Goal: Information Seeking & Learning: Learn about a topic

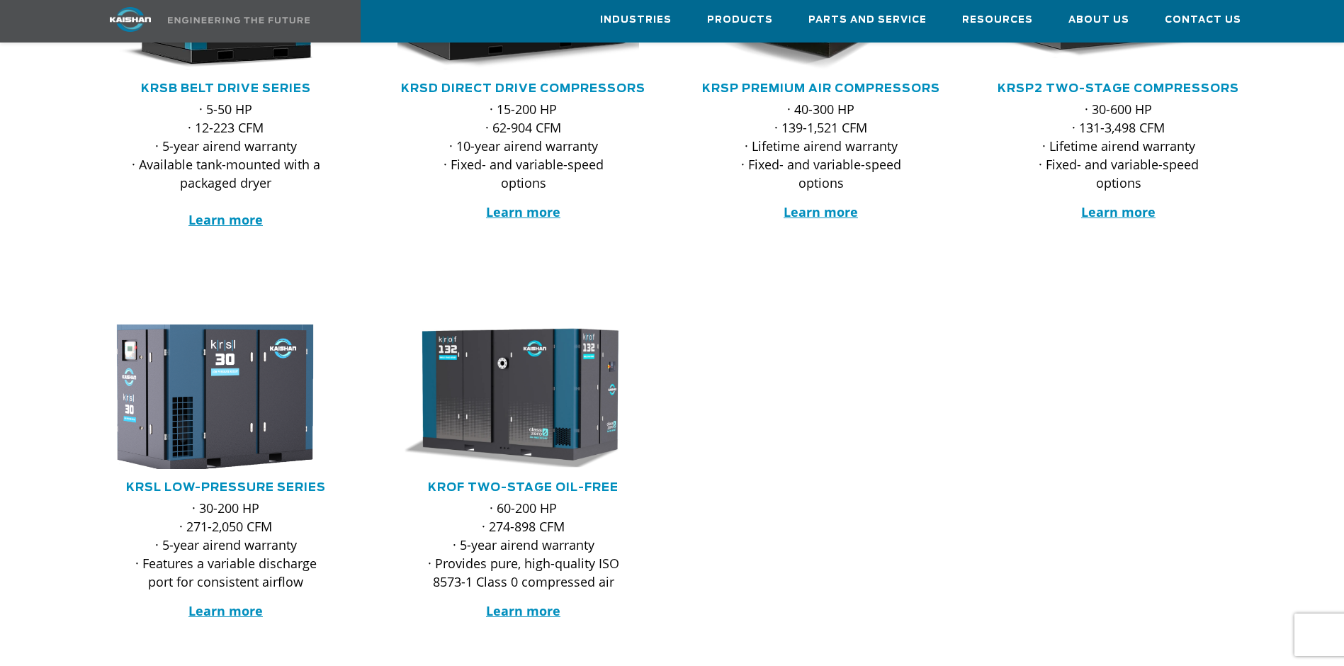
scroll to position [496, 0]
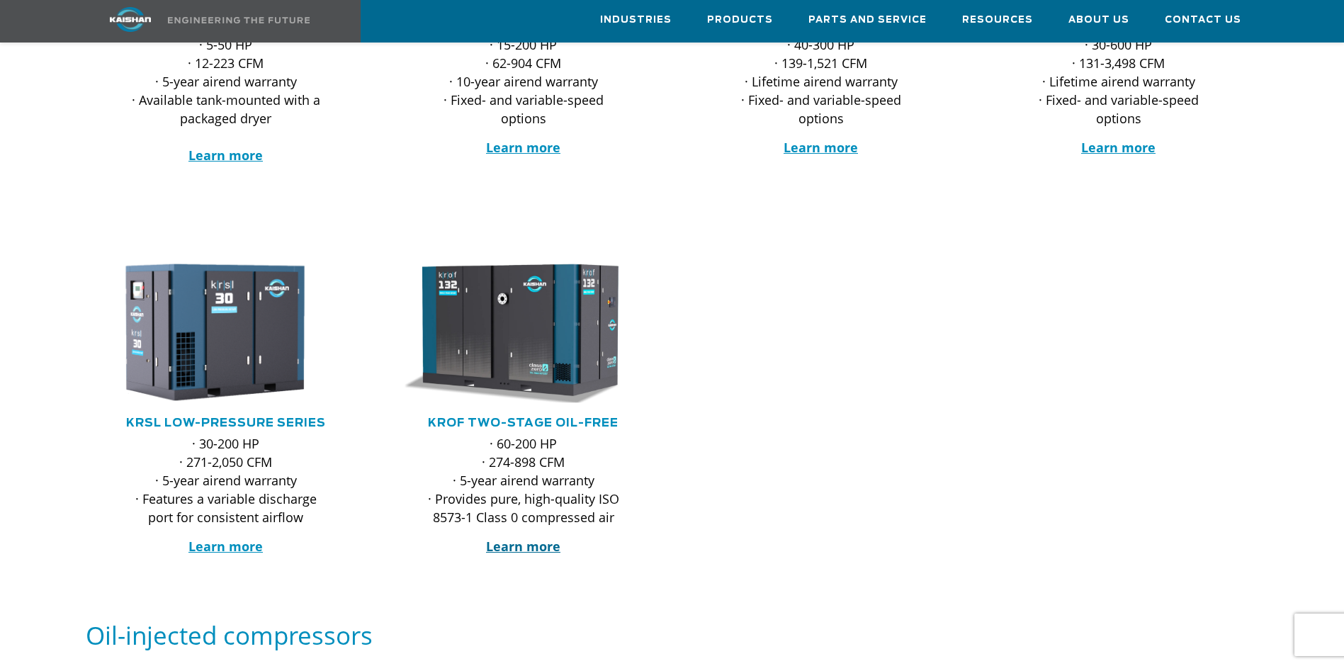
click at [507, 538] on strong "Learn more" at bounding box center [523, 546] width 74 height 17
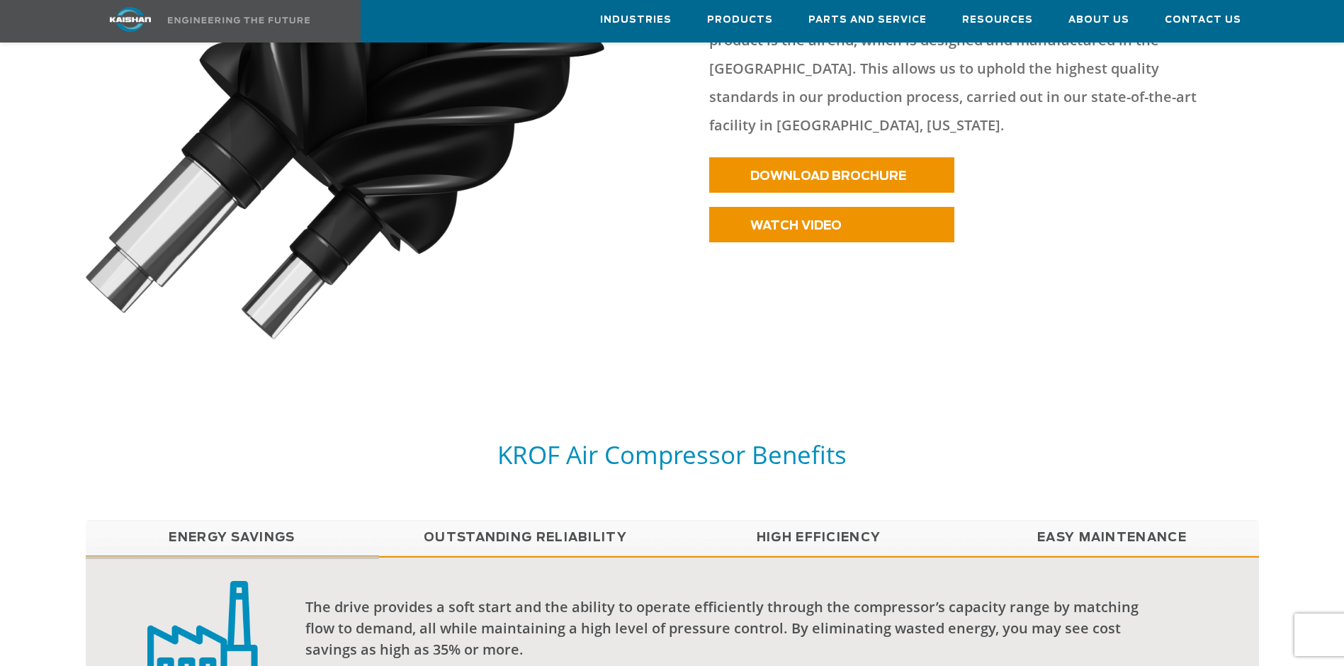
scroll to position [1134, 0]
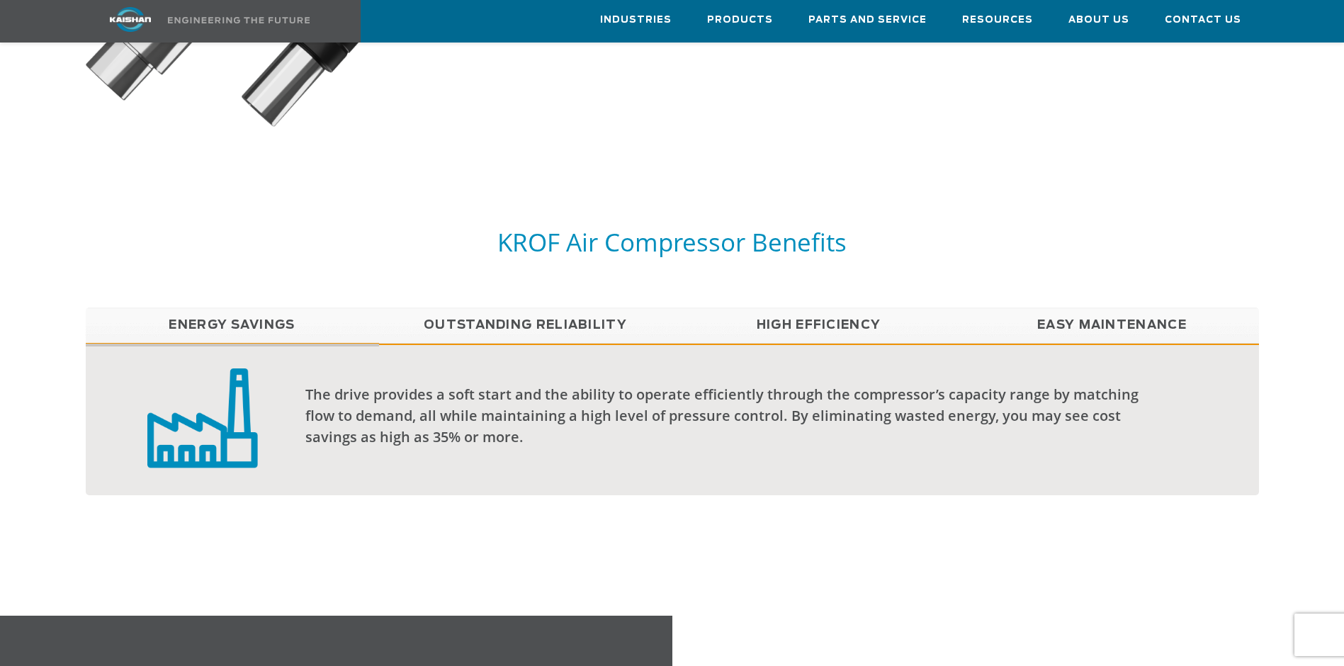
click at [561, 308] on link "Outstanding Reliability" at bounding box center [525, 325] width 293 height 35
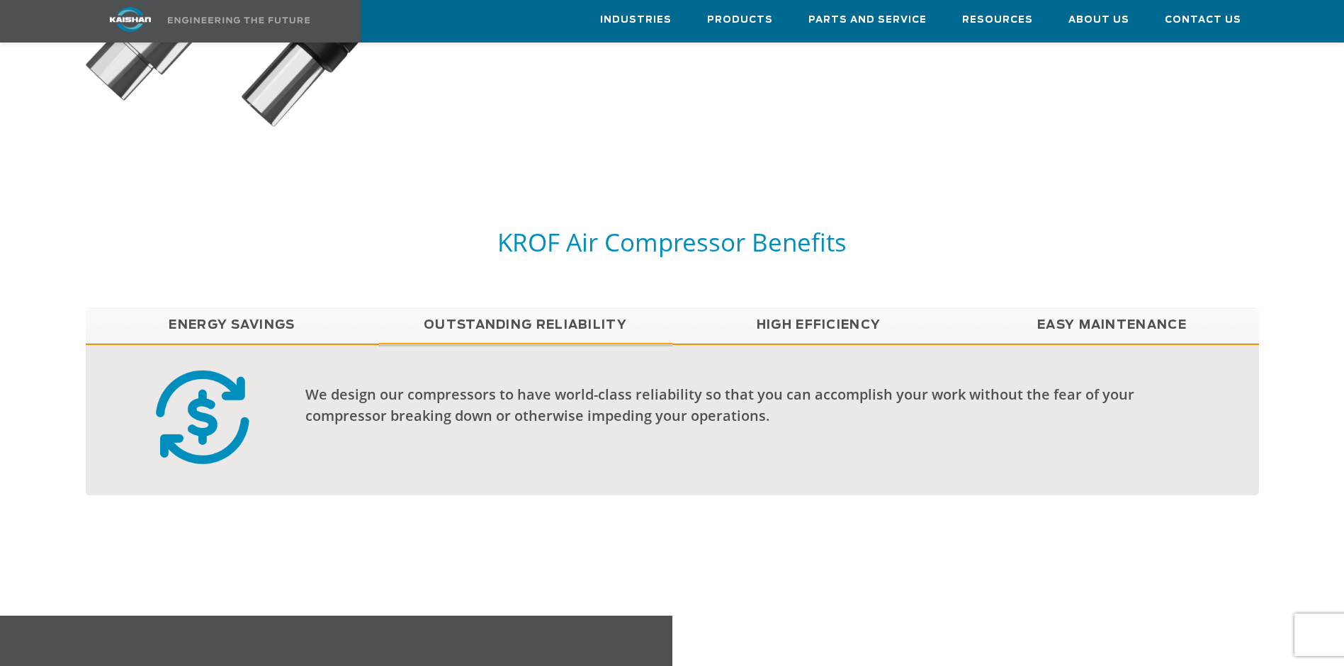
click at [822, 308] on link "High Efficiency" at bounding box center [818, 325] width 293 height 35
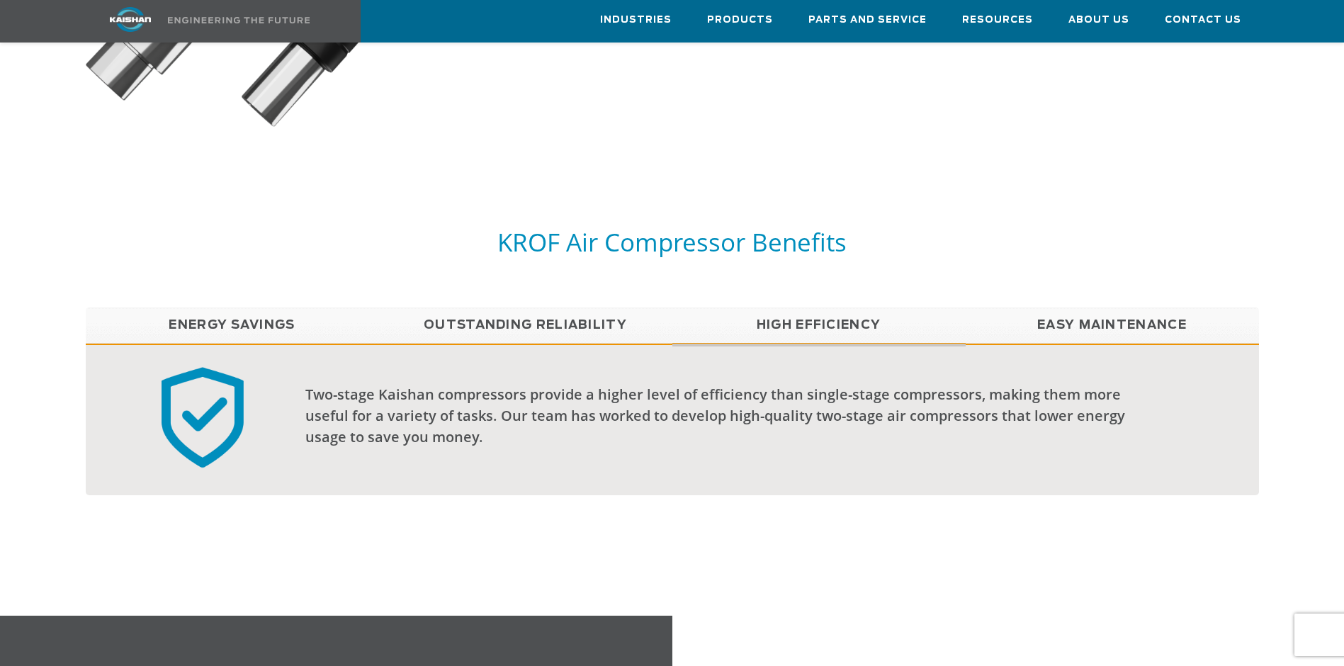
click at [1092, 308] on link "Easy Maintenance" at bounding box center [1112, 325] width 293 height 35
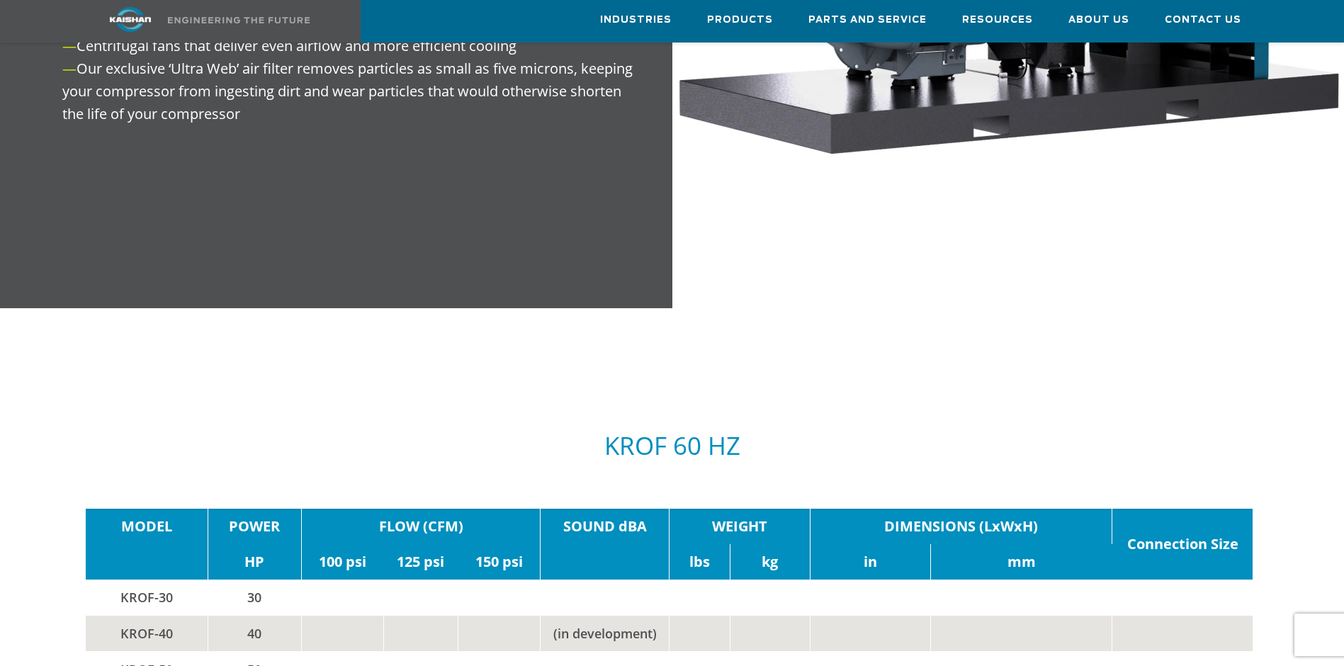
scroll to position [2409, 0]
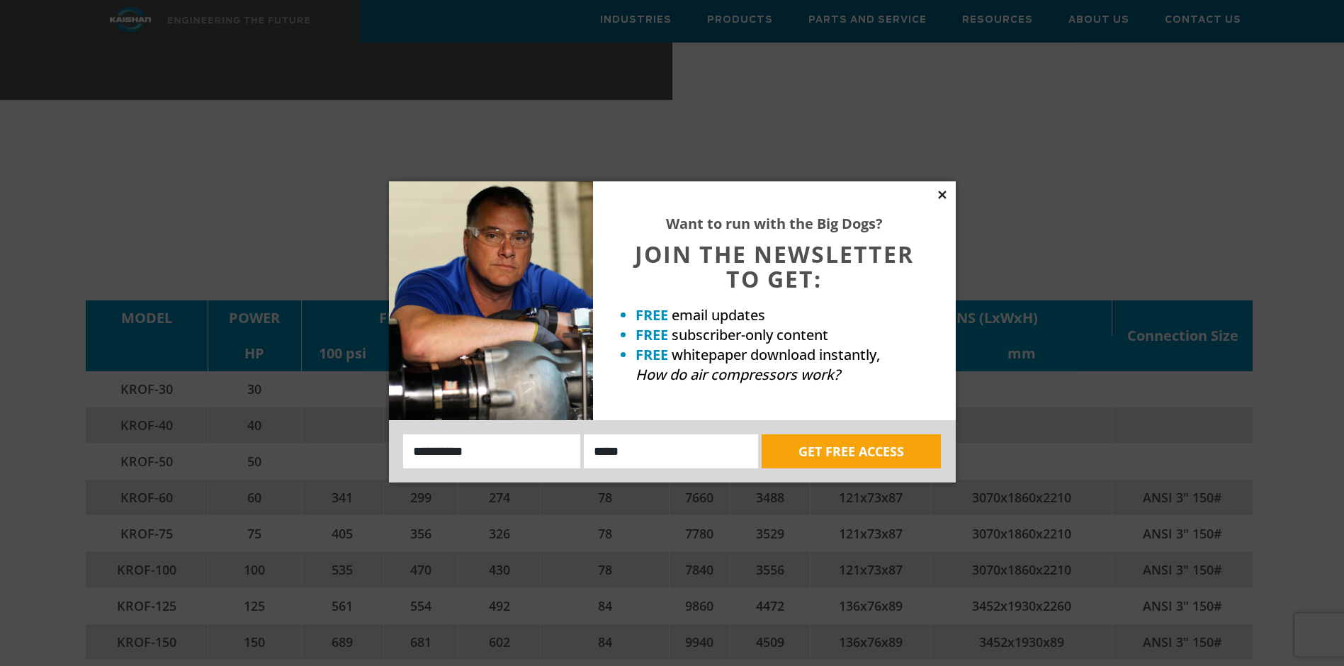
click at [942, 199] on icon at bounding box center [942, 194] width 13 height 13
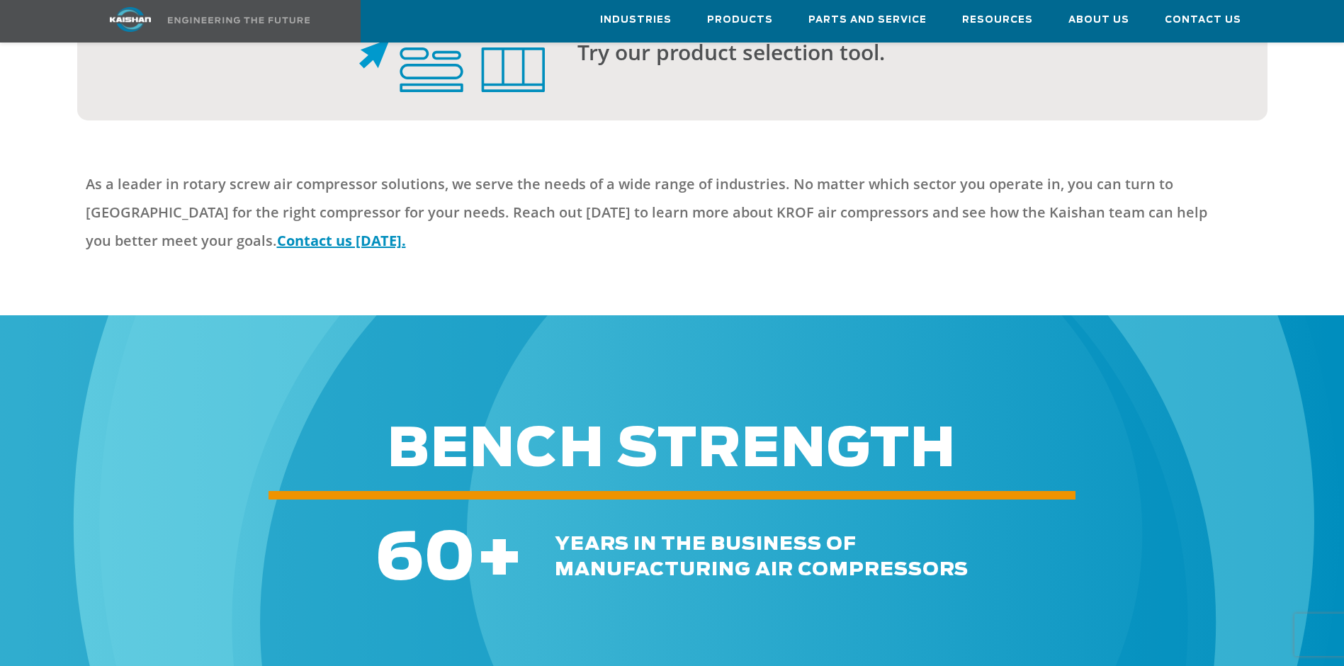
scroll to position [4039, 0]
